Goal: Ask a question

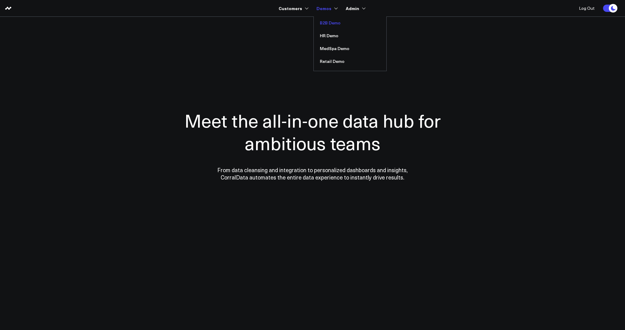
click at [289, 23] on link "B2B Demo" at bounding box center [350, 22] width 73 height 13
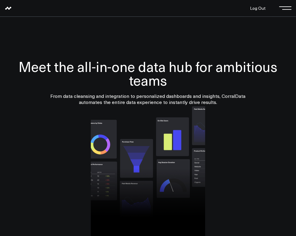
click at [285, 8] on span at bounding box center [287, 8] width 9 height 1
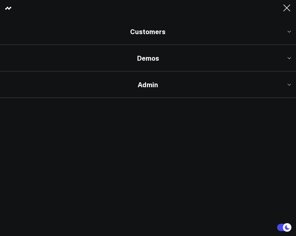
click at [162, 63] on link "Demos" at bounding box center [148, 58] width 296 height 27
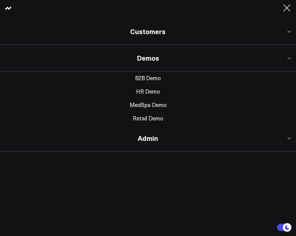
click at [147, 120] on link "Retail Demo" at bounding box center [148, 118] width 296 height 13
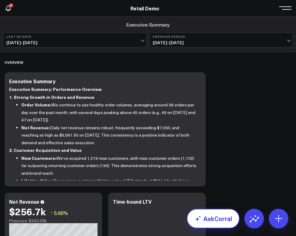
click at [220, 217] on link "AskCorral" at bounding box center [213, 219] width 53 height 20
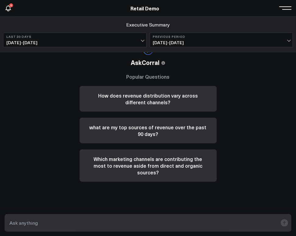
drag, startPoint x: 78, startPoint y: 228, endPoint x: 79, endPoint y: 225, distance: 3.4
click at [78, 227] on textarea at bounding box center [143, 223] width 270 height 11
paste textarea "What is my cost per booked meeting by channel?"
type textarea "What is my cost per booked meeting by channel?"
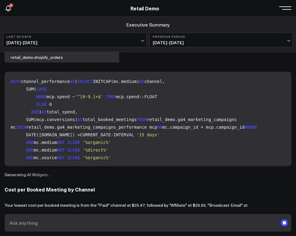
scroll to position [63, 0]
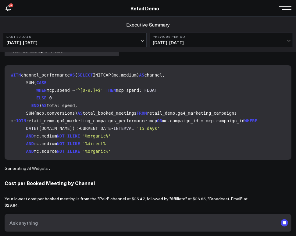
drag, startPoint x: 1, startPoint y: 123, endPoint x: 88, endPoint y: 120, distance: 87.1
click at [88, 120] on div "A What is my cost per booked meeting by channel? AskCorral This feature is expe…" at bounding box center [148, 127] width 296 height 220
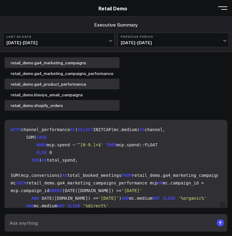
scroll to position [0, 0]
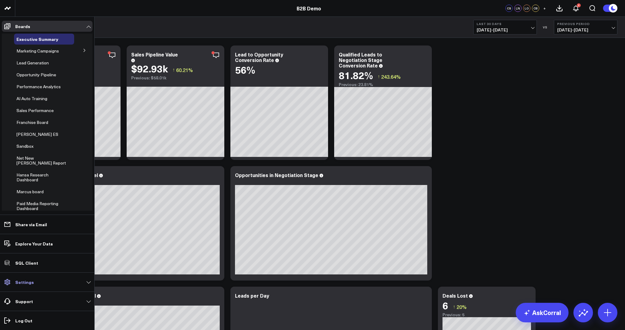
click at [36, 285] on link "Settings" at bounding box center [47, 282] width 91 height 11
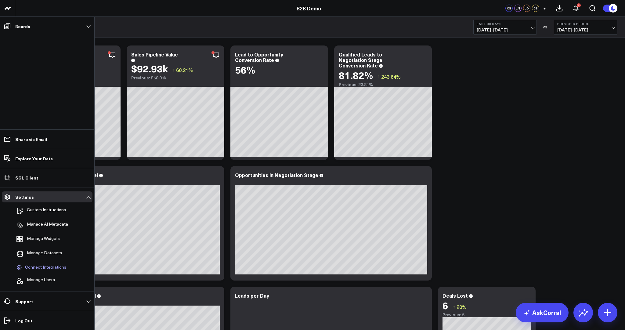
click at [47, 267] on span "Connect Integrations" at bounding box center [45, 267] width 41 height 5
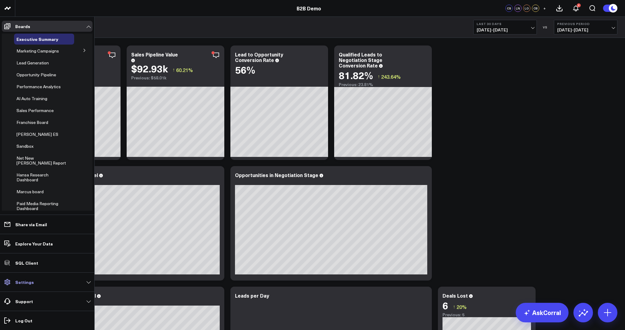
click at [34, 284] on link "Settings" at bounding box center [47, 282] width 91 height 11
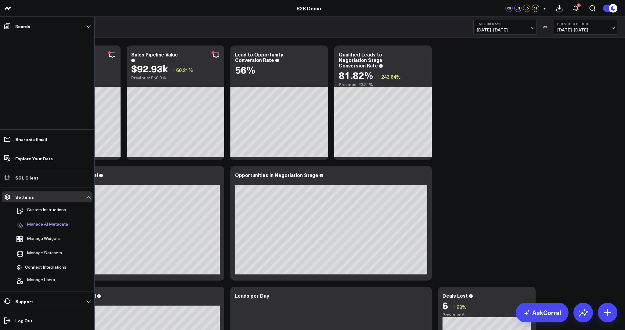
click at [48, 226] on p "Manage AI Metadata" at bounding box center [47, 225] width 41 height 7
